Goal: Information Seeking & Learning: Learn about a topic

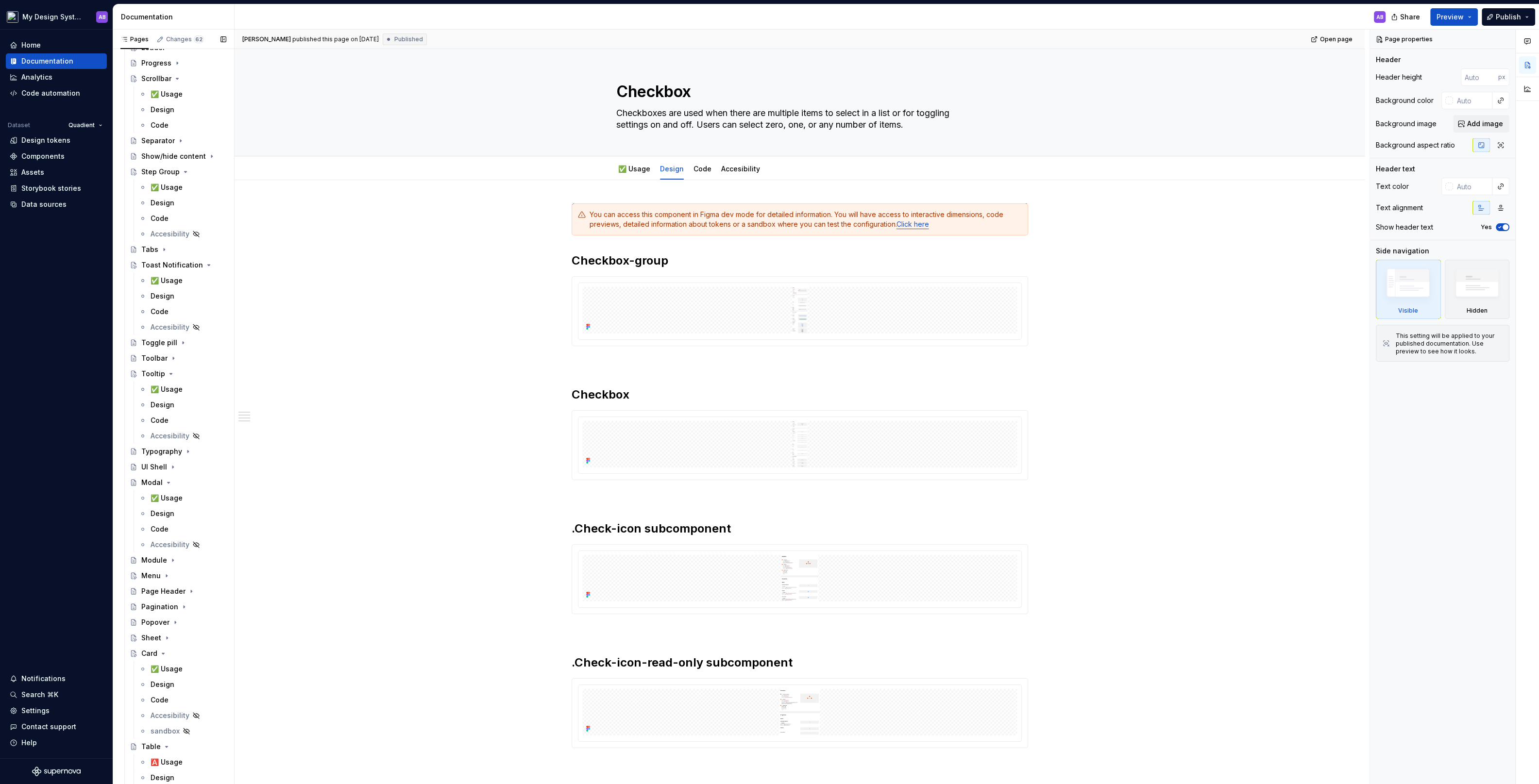
scroll to position [2234, 0]
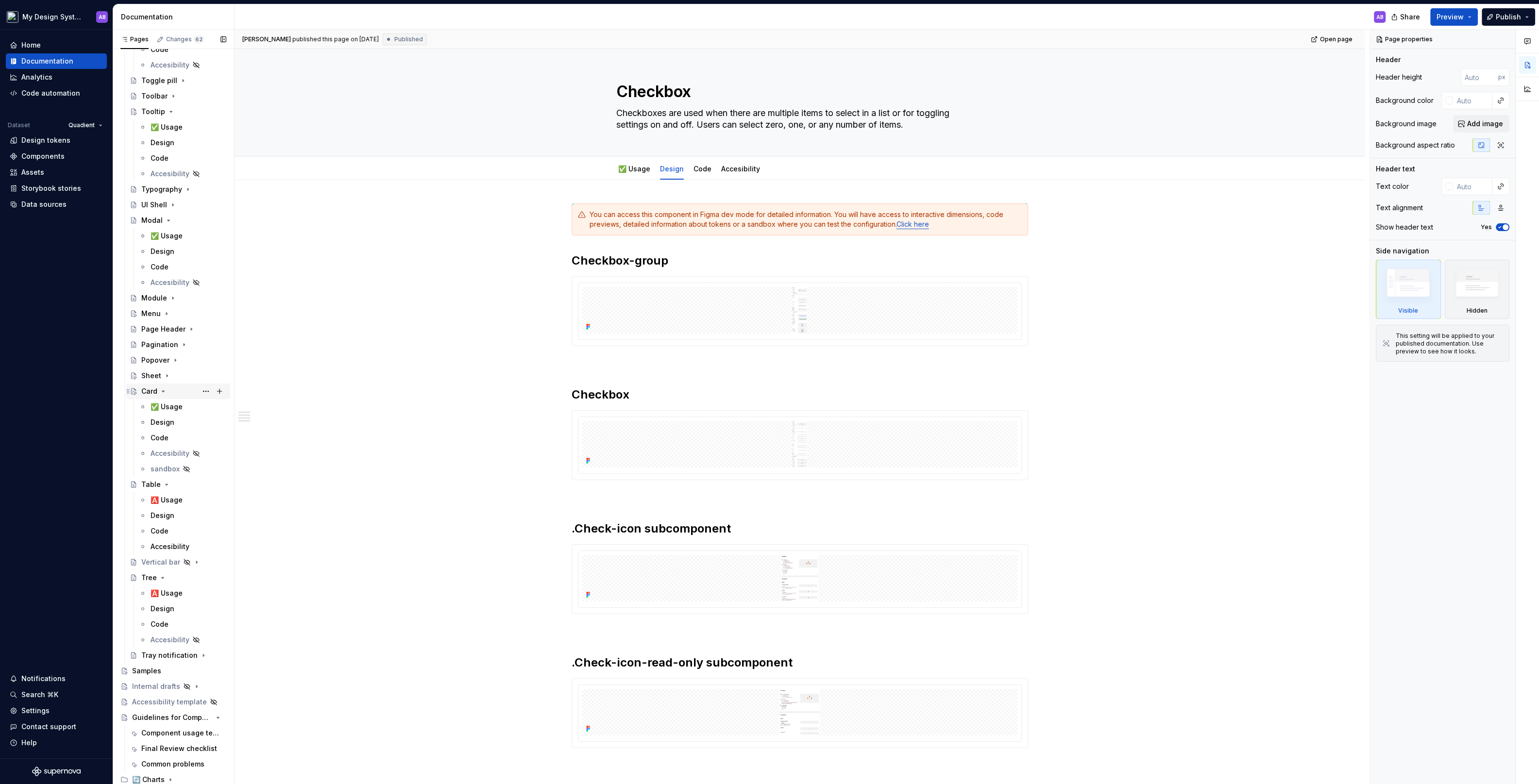
click at [166, 391] on icon "Page tree" at bounding box center [163, 391] width 8 height 8
click at [165, 481] on icon "Page tree" at bounding box center [166, 484] width 8 height 8
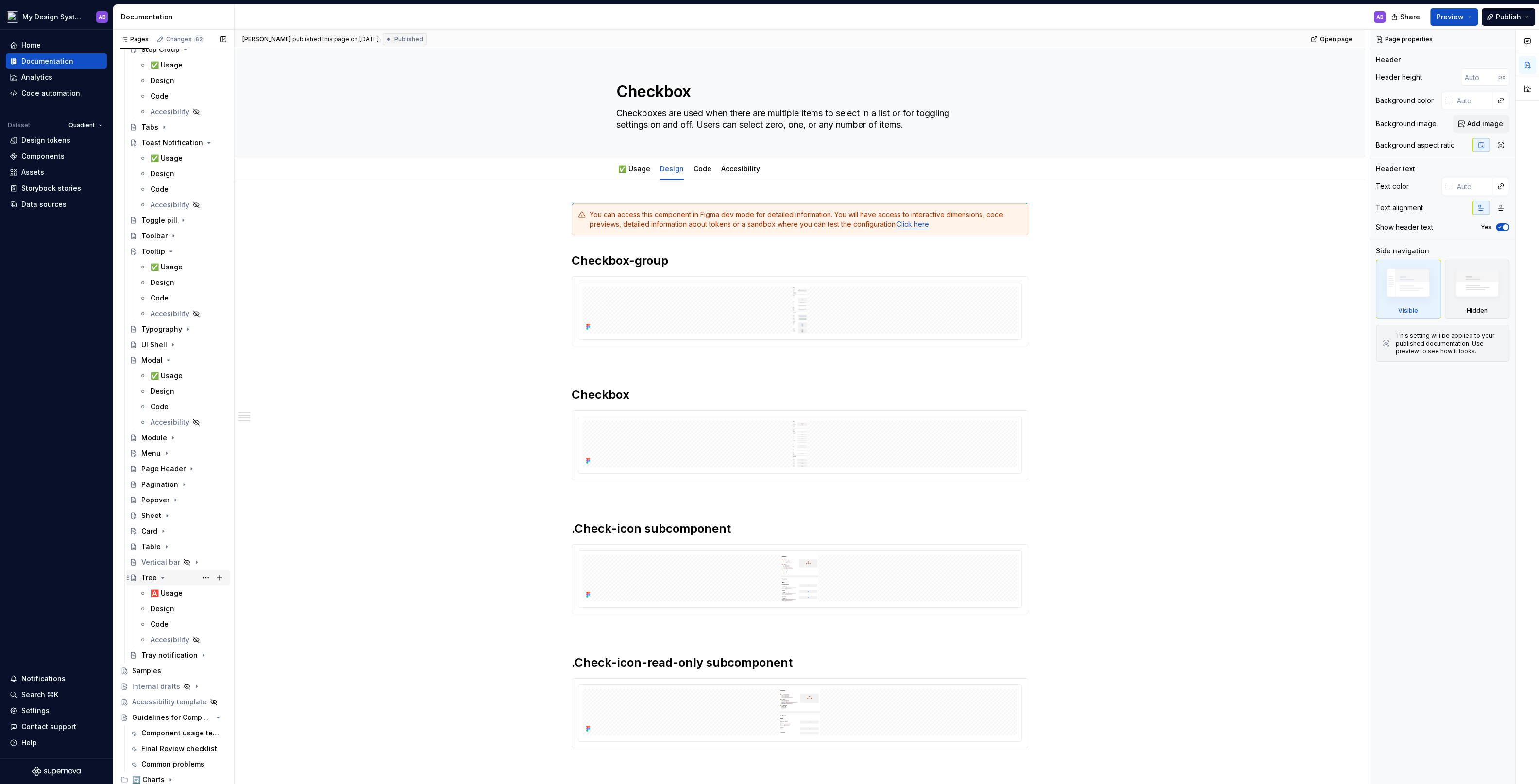
click at [160, 577] on icon "Page tree" at bounding box center [163, 577] width 8 height 8
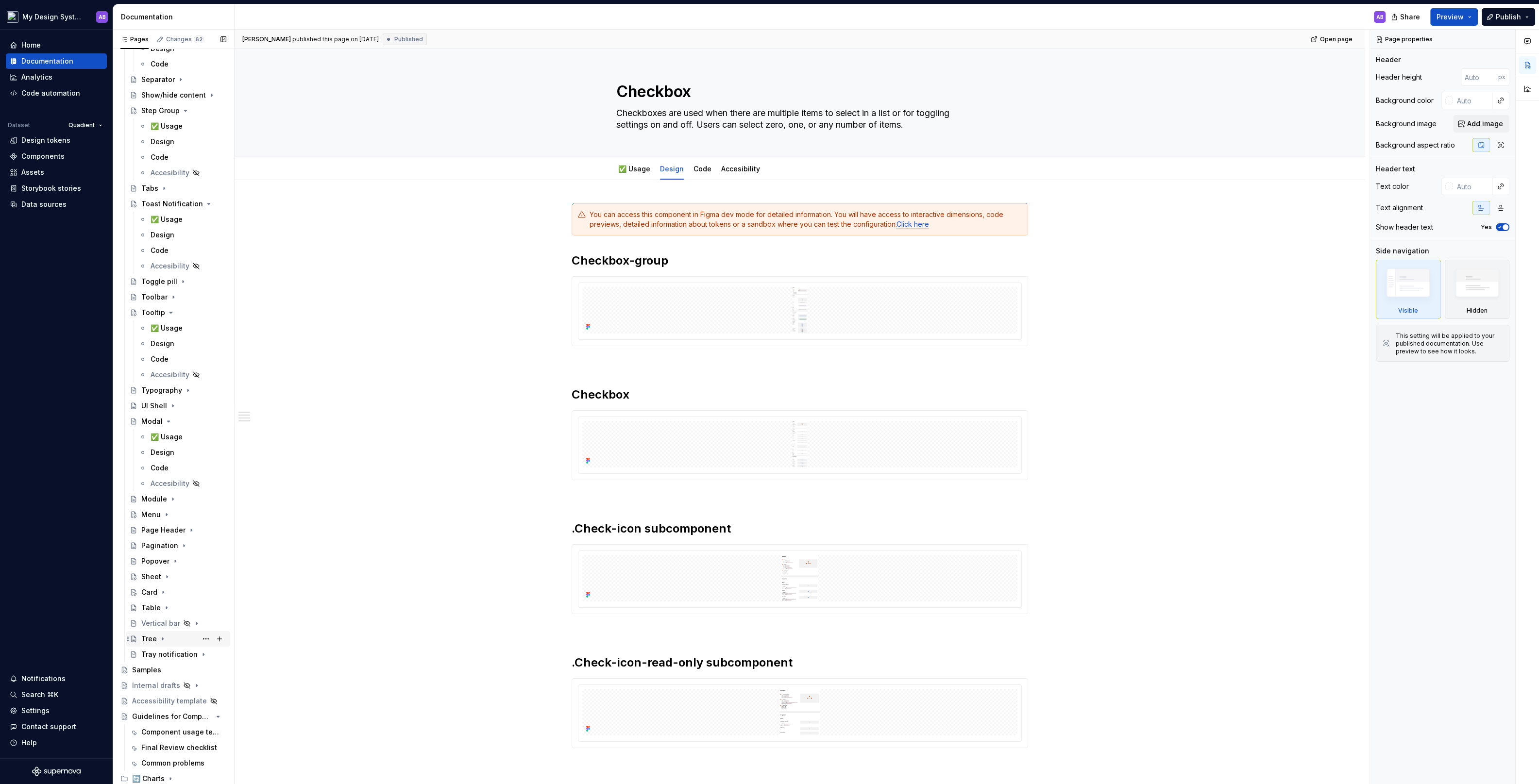
scroll to position [2033, 0]
click at [191, 714] on icon "Page tree" at bounding box center [193, 717] width 8 height 8
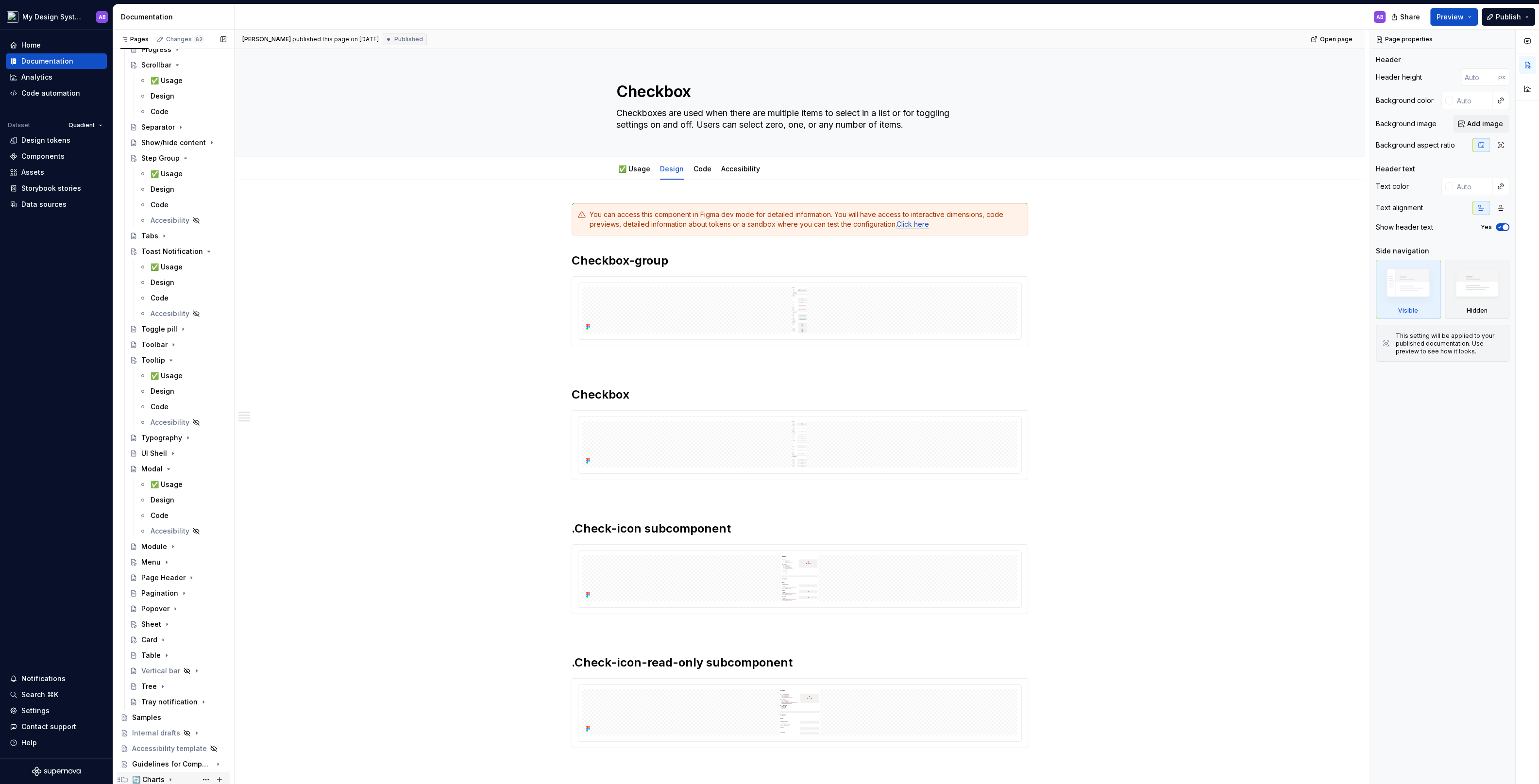
click at [167, 779] on icon "Page tree" at bounding box center [170, 779] width 8 height 8
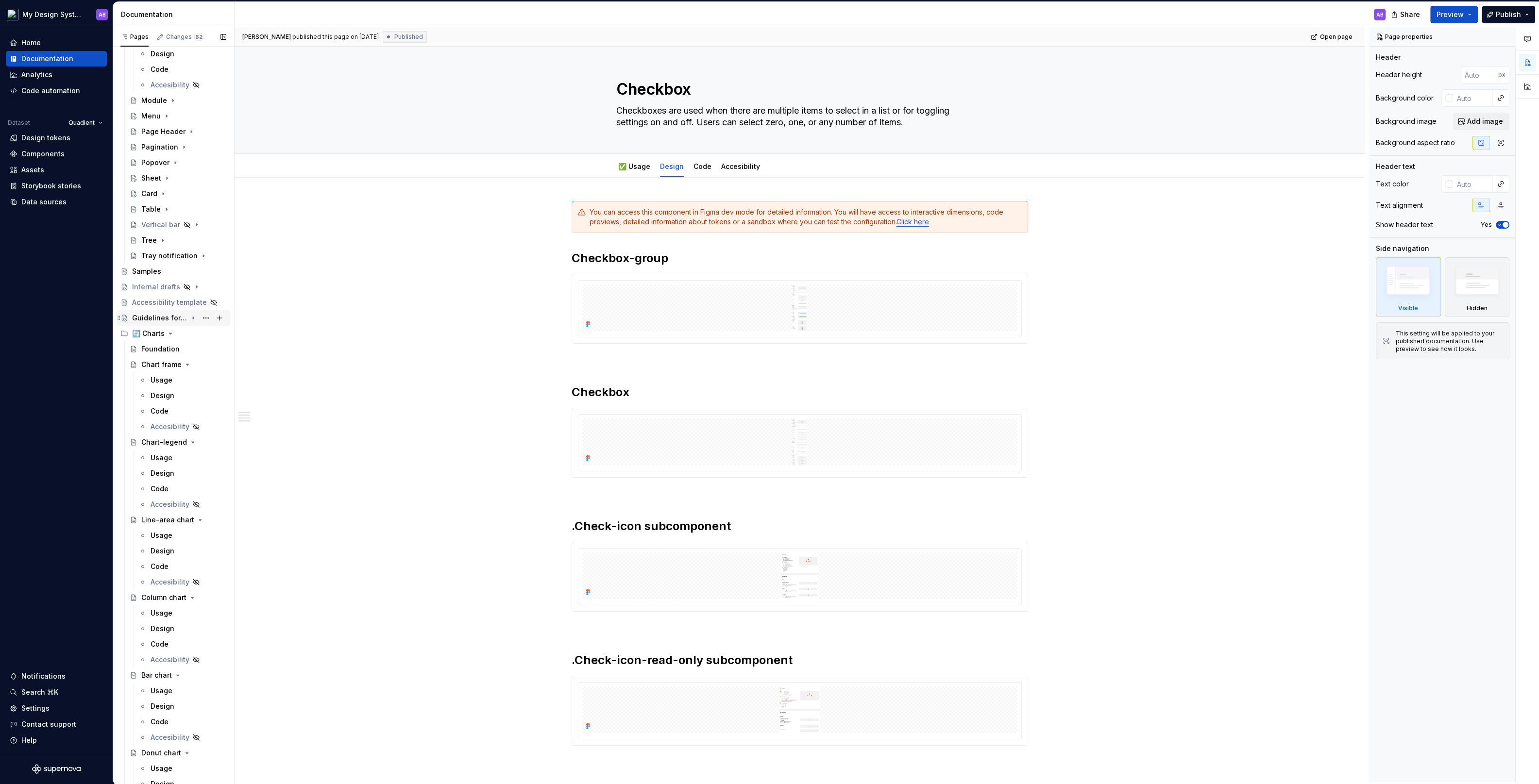
scroll to position [2431, 0]
click at [170, 345] on div "Foundation" at bounding box center [161, 348] width 38 height 10
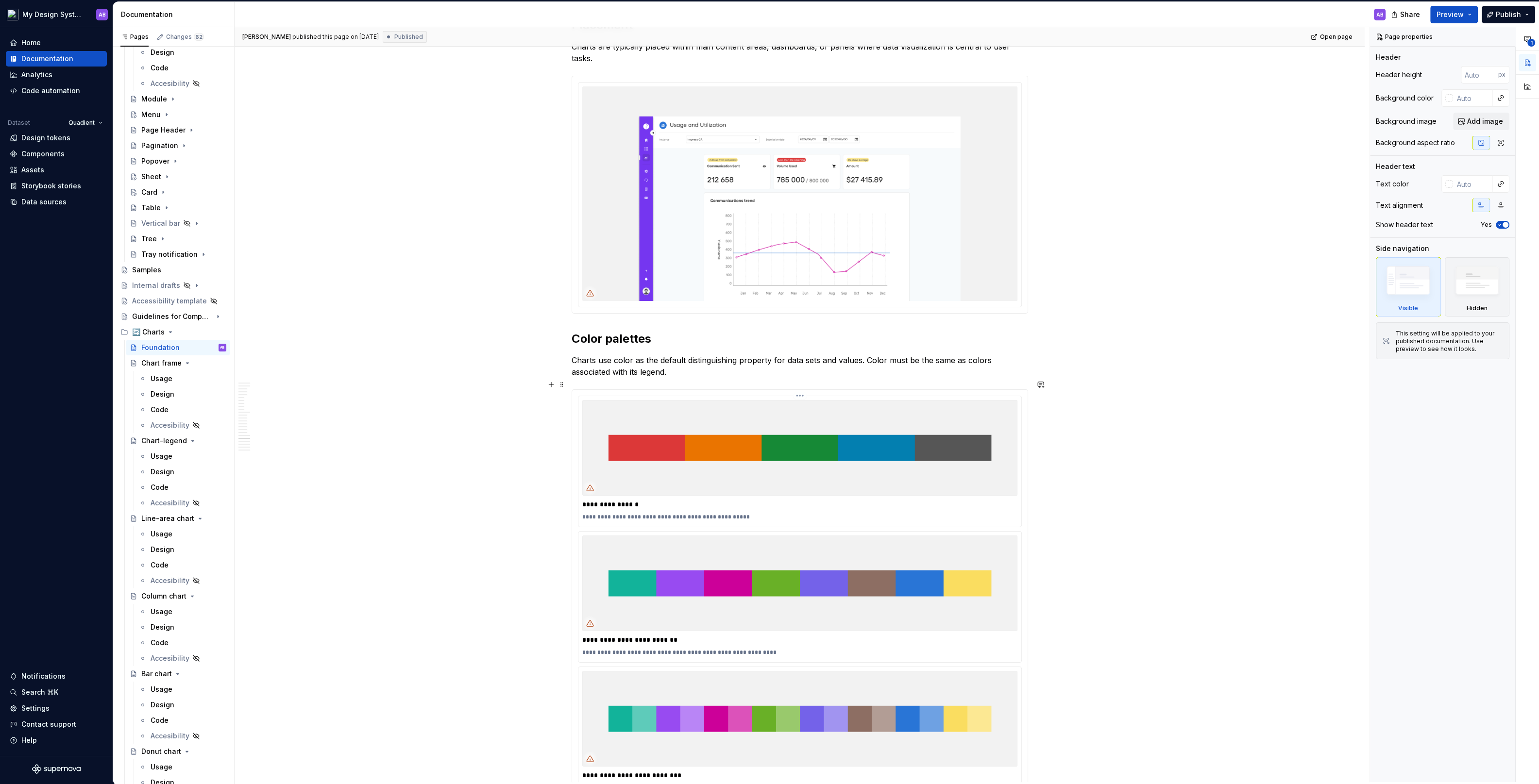
scroll to position [5840, 0]
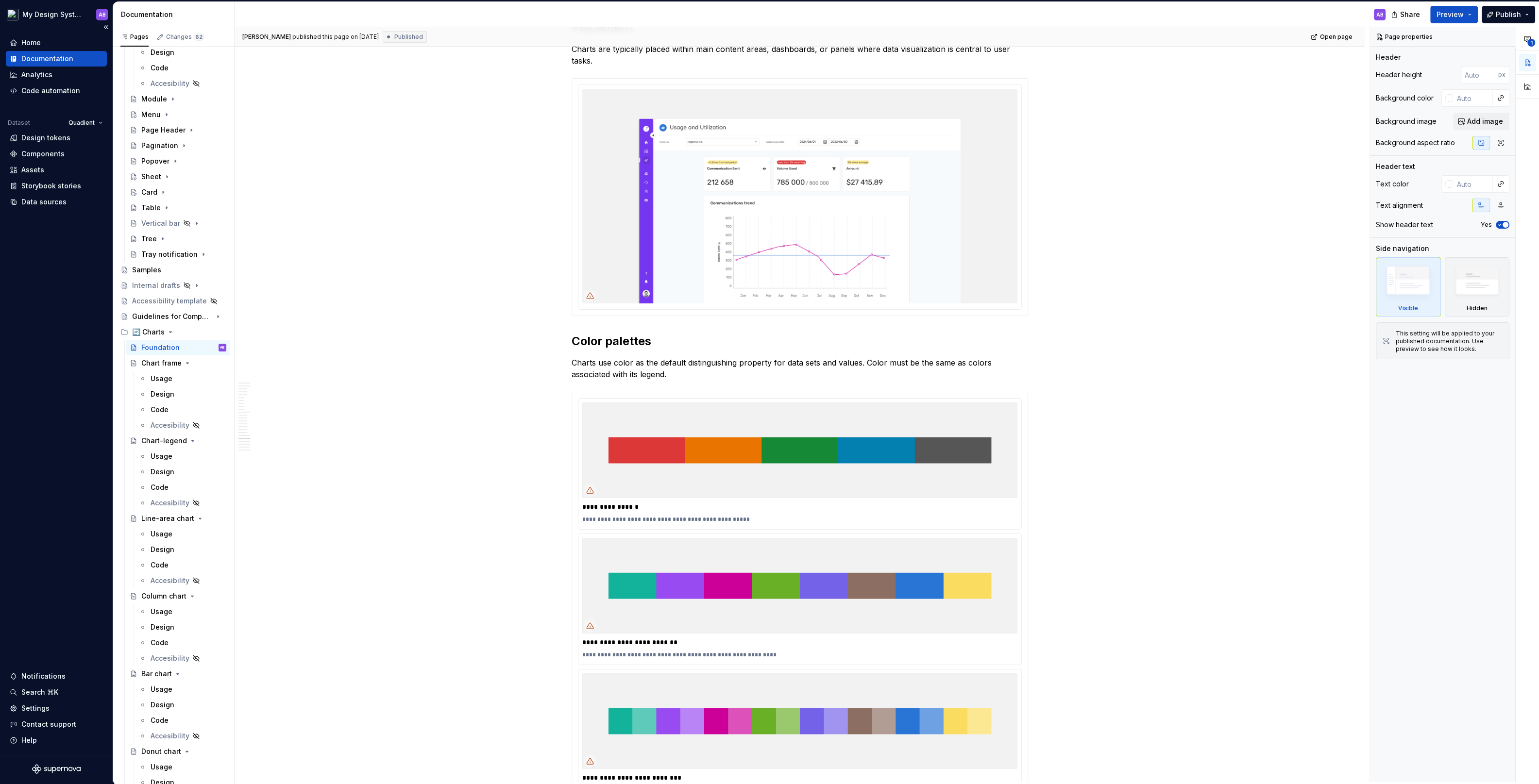
type textarea "*"
